Goal: Transaction & Acquisition: Download file/media

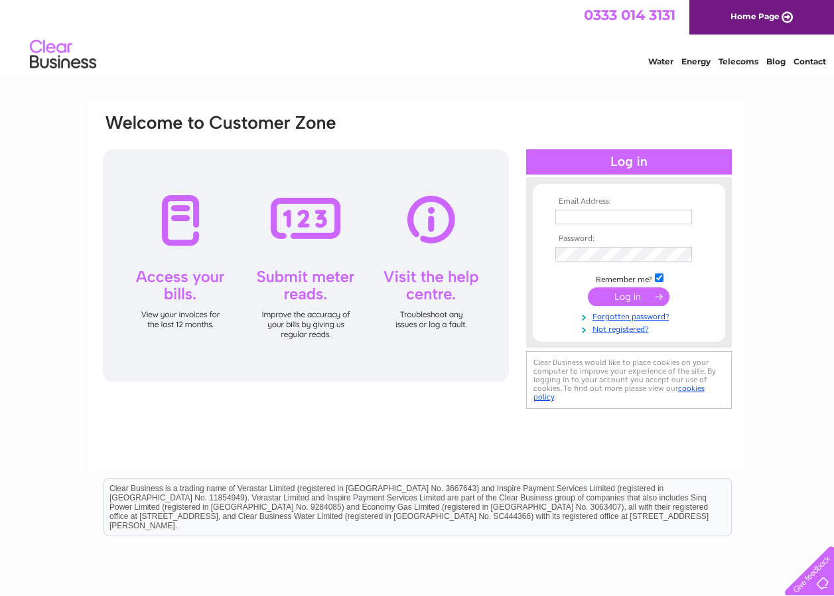
type input "[EMAIL_ADDRESS][DOMAIN_NAME]"
click at [607, 289] on input "submit" at bounding box center [629, 296] width 82 height 19
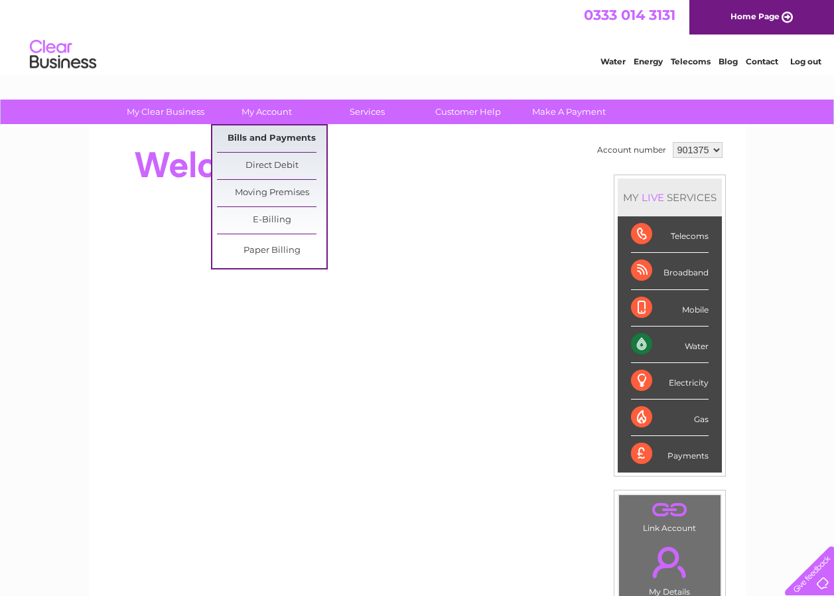
click at [265, 137] on link "Bills and Payments" at bounding box center [271, 138] width 109 height 27
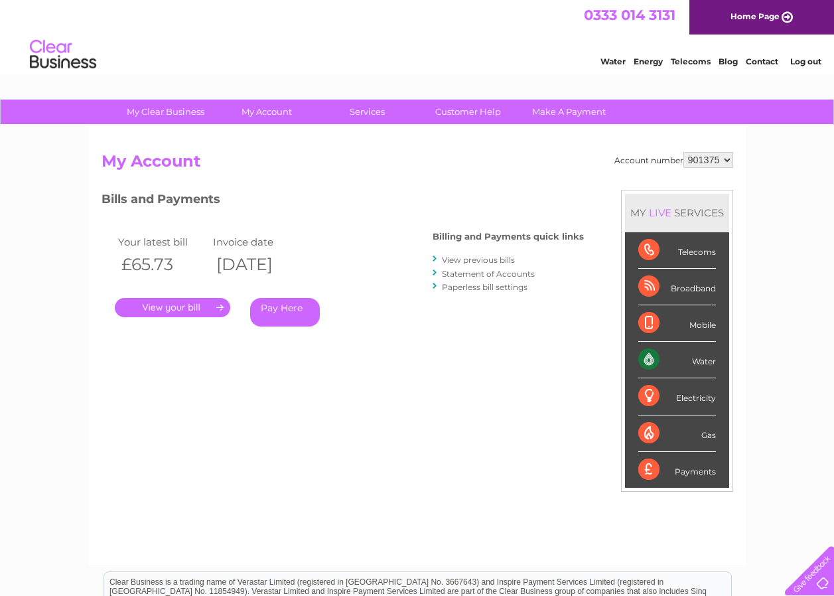
click at [188, 308] on link "." at bounding box center [172, 307] width 115 height 19
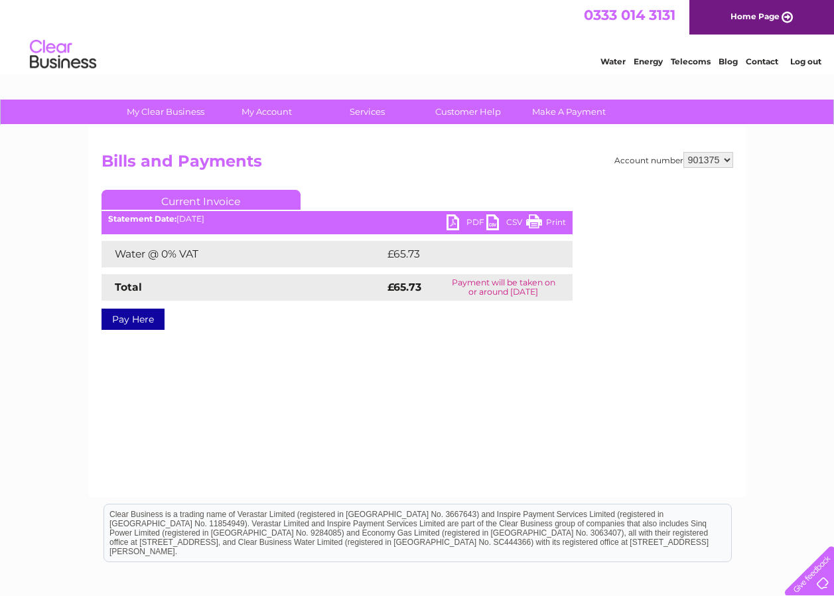
click at [454, 220] on link "PDF" at bounding box center [467, 223] width 40 height 19
drag, startPoint x: 727, startPoint y: 162, endPoint x: 722, endPoint y: 169, distance: 8.1
click at [727, 162] on select "901375 901376 901556" at bounding box center [708, 160] width 50 height 16
select select "901376"
click at [683, 152] on select "901375 901376 901556" at bounding box center [708, 160] width 50 height 16
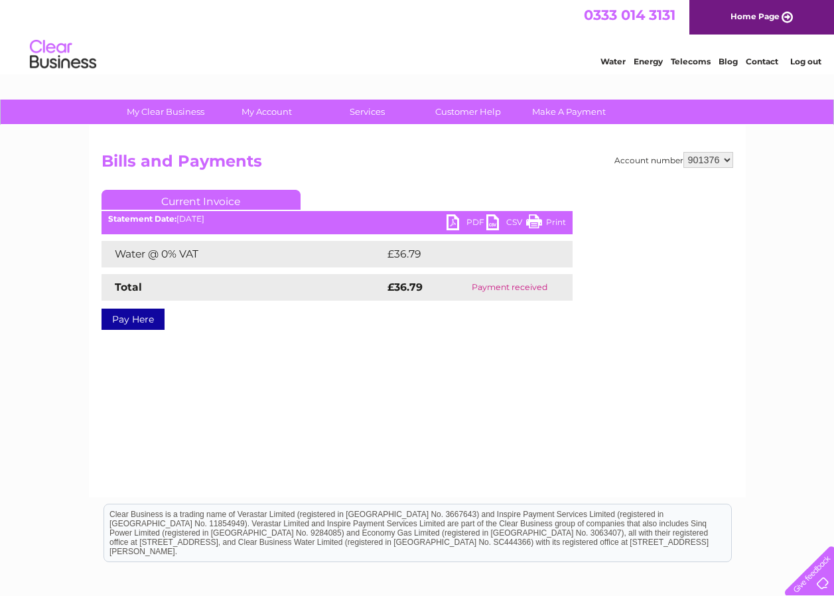
drag, startPoint x: 729, startPoint y: 159, endPoint x: 726, endPoint y: 169, distance: 11.1
click at [729, 159] on select "901375 901376 901556" at bounding box center [708, 160] width 50 height 16
select select "901556"
click at [683, 152] on select "901375 901376 901556" at bounding box center [708, 160] width 50 height 16
click at [460, 222] on link "PDF" at bounding box center [467, 223] width 40 height 19
